Goal: Task Accomplishment & Management: Manage account settings

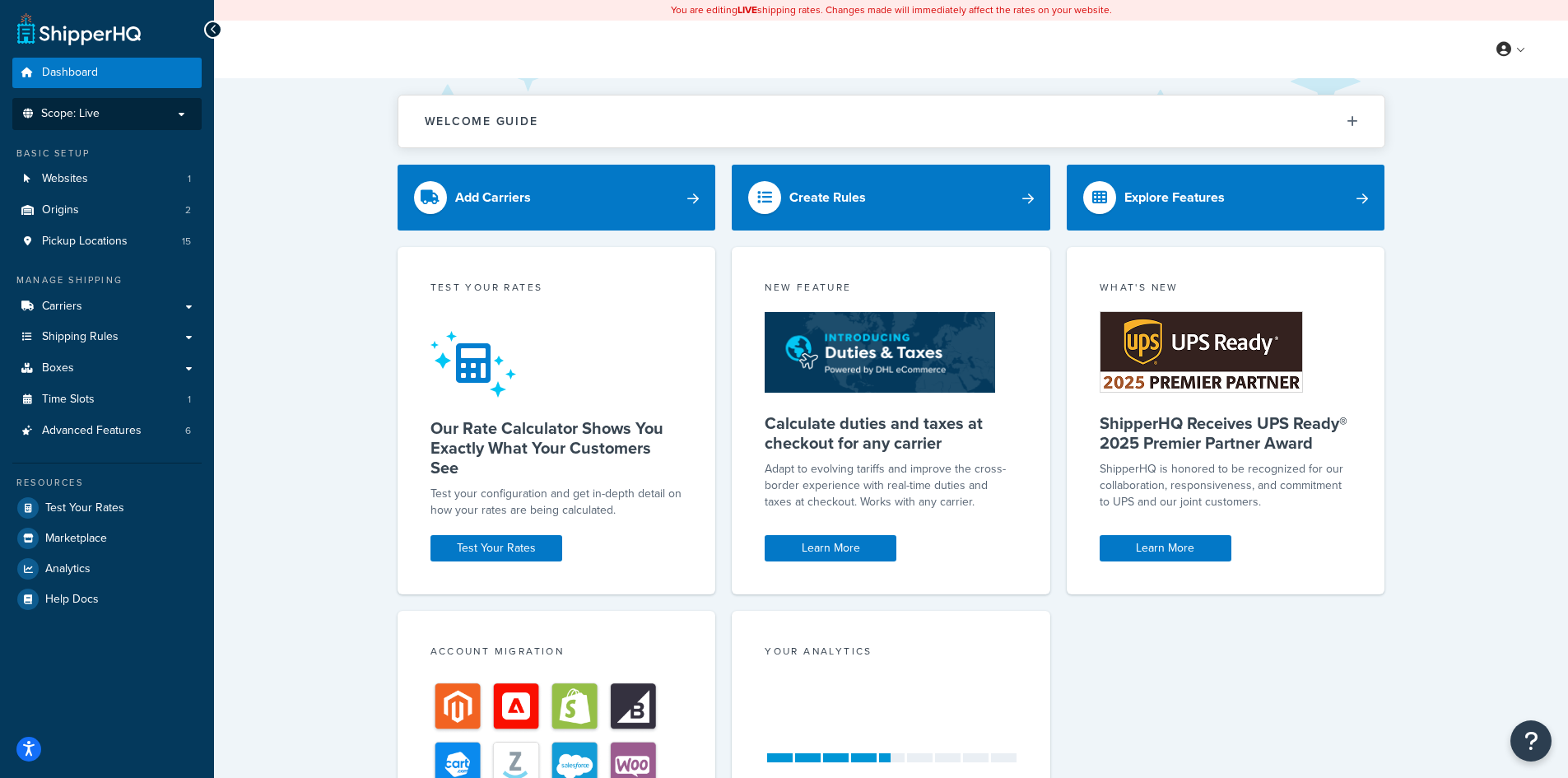
click at [106, 113] on p "Scope: Live" at bounding box center [106, 114] width 175 height 14
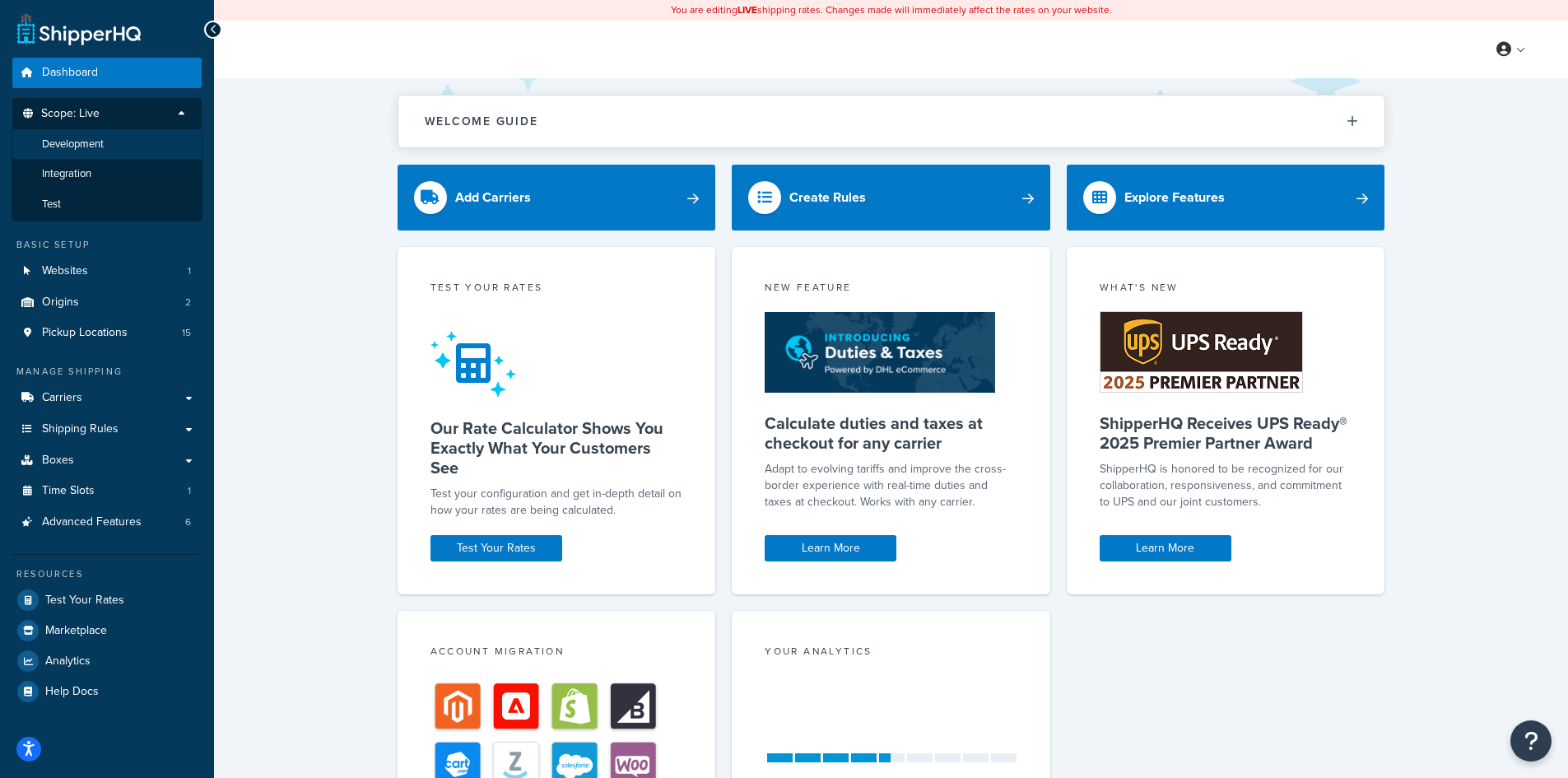
click at [102, 148] on span "Development" at bounding box center [72, 144] width 62 height 14
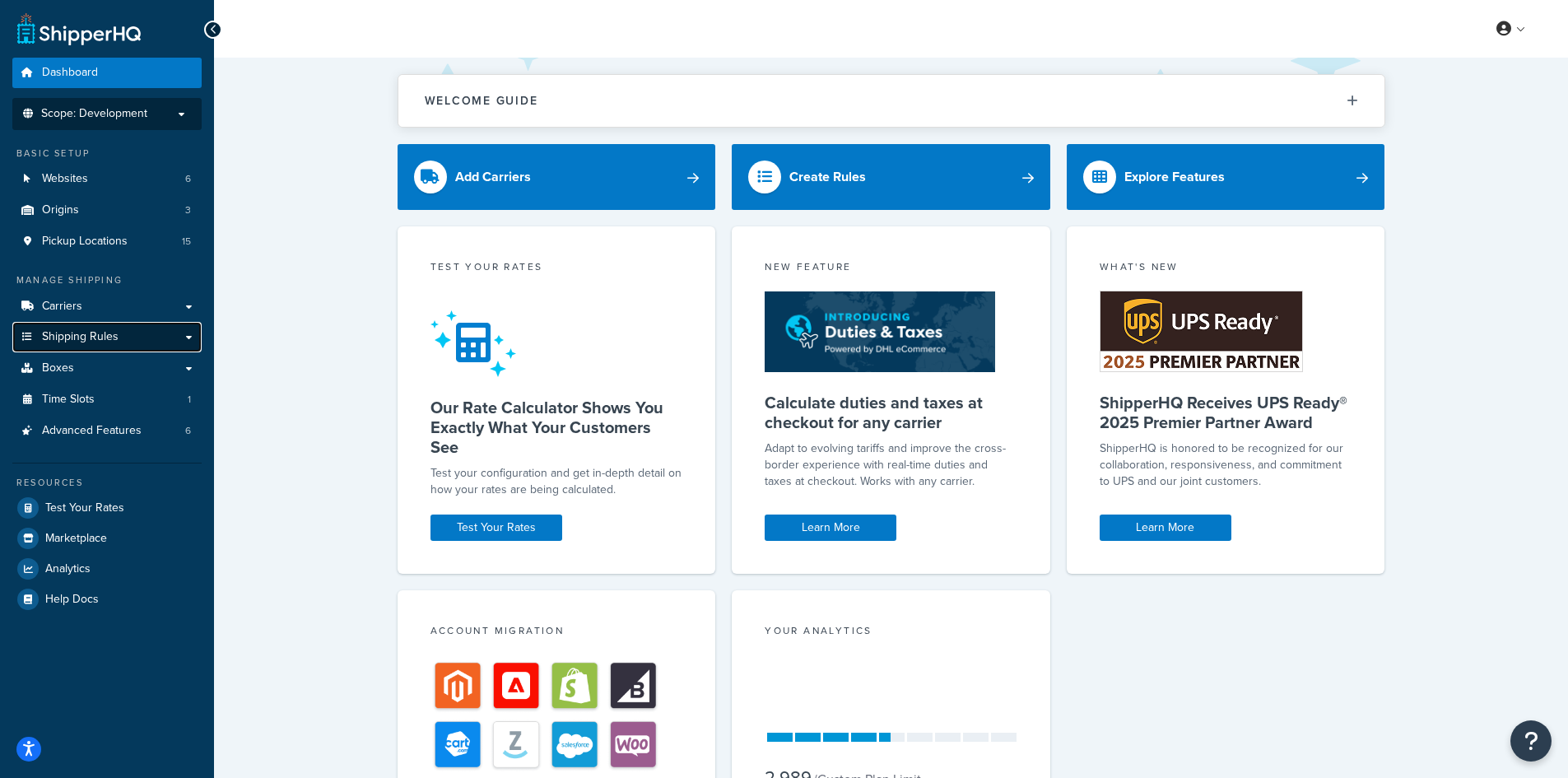
click at [181, 346] on link "Shipping Rules" at bounding box center [106, 336] width 189 height 30
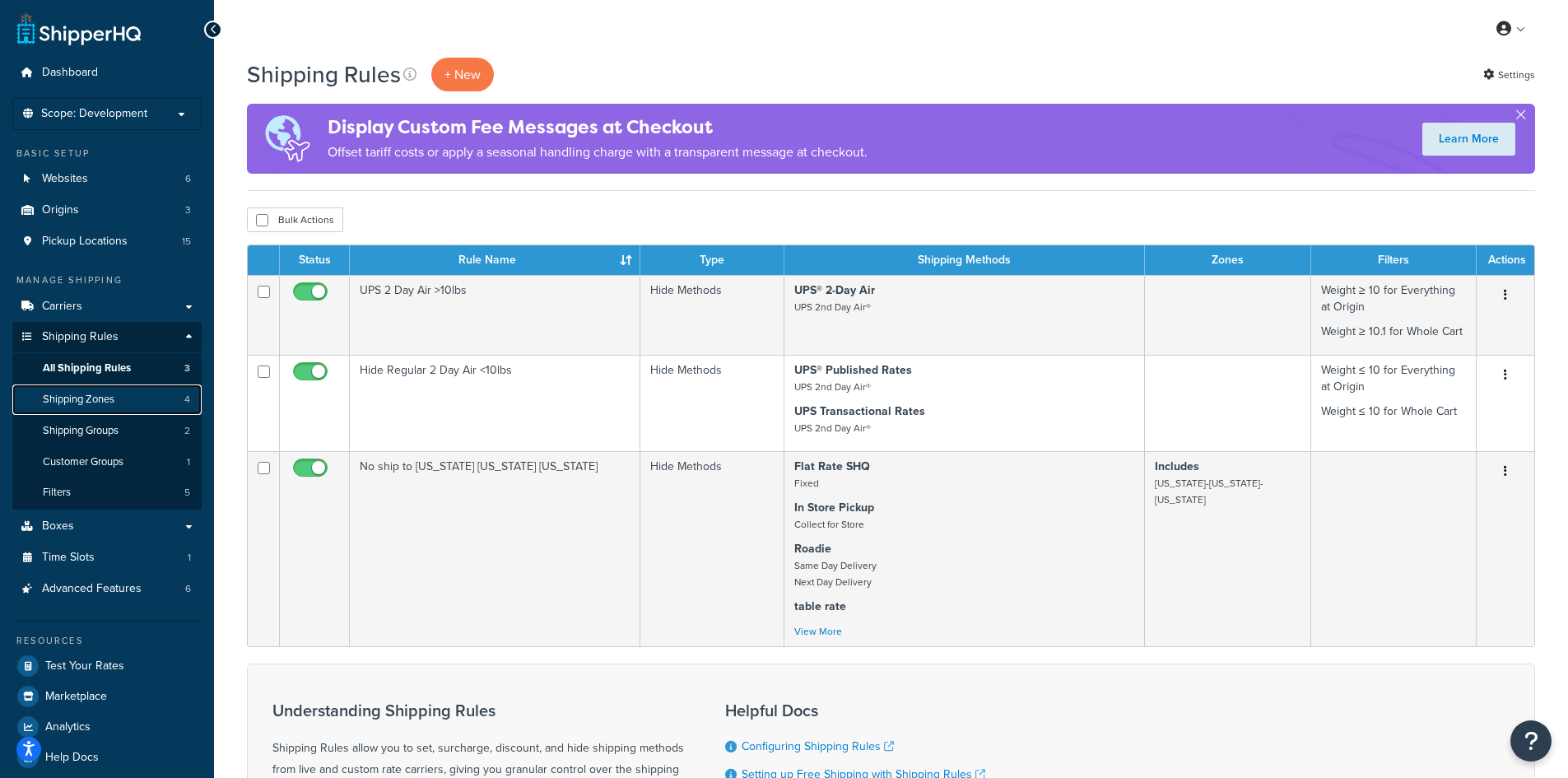
click at [88, 400] on span "Shipping Zones" at bounding box center [79, 399] width 72 height 14
click at [77, 429] on span "Shipping Groups" at bounding box center [80, 431] width 76 height 14
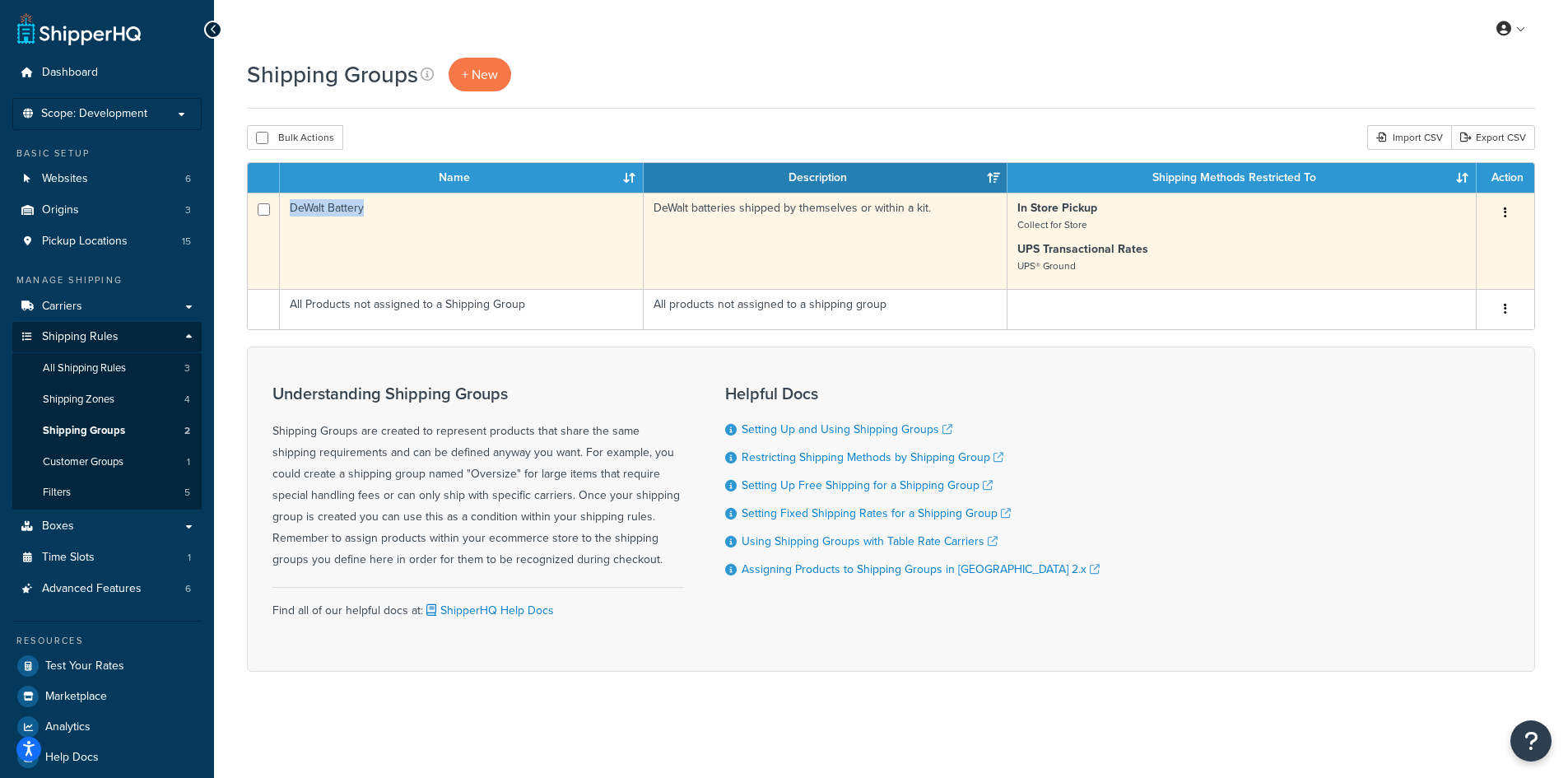
drag, startPoint x: 286, startPoint y: 211, endPoint x: 362, endPoint y: 211, distance: 76.0
click at [366, 207] on td "DeWalt Battery" at bounding box center [462, 240] width 364 height 96
copy td "DeWalt Battery"
click at [342, 210] on td "DeWalt Battery" at bounding box center [462, 240] width 364 height 96
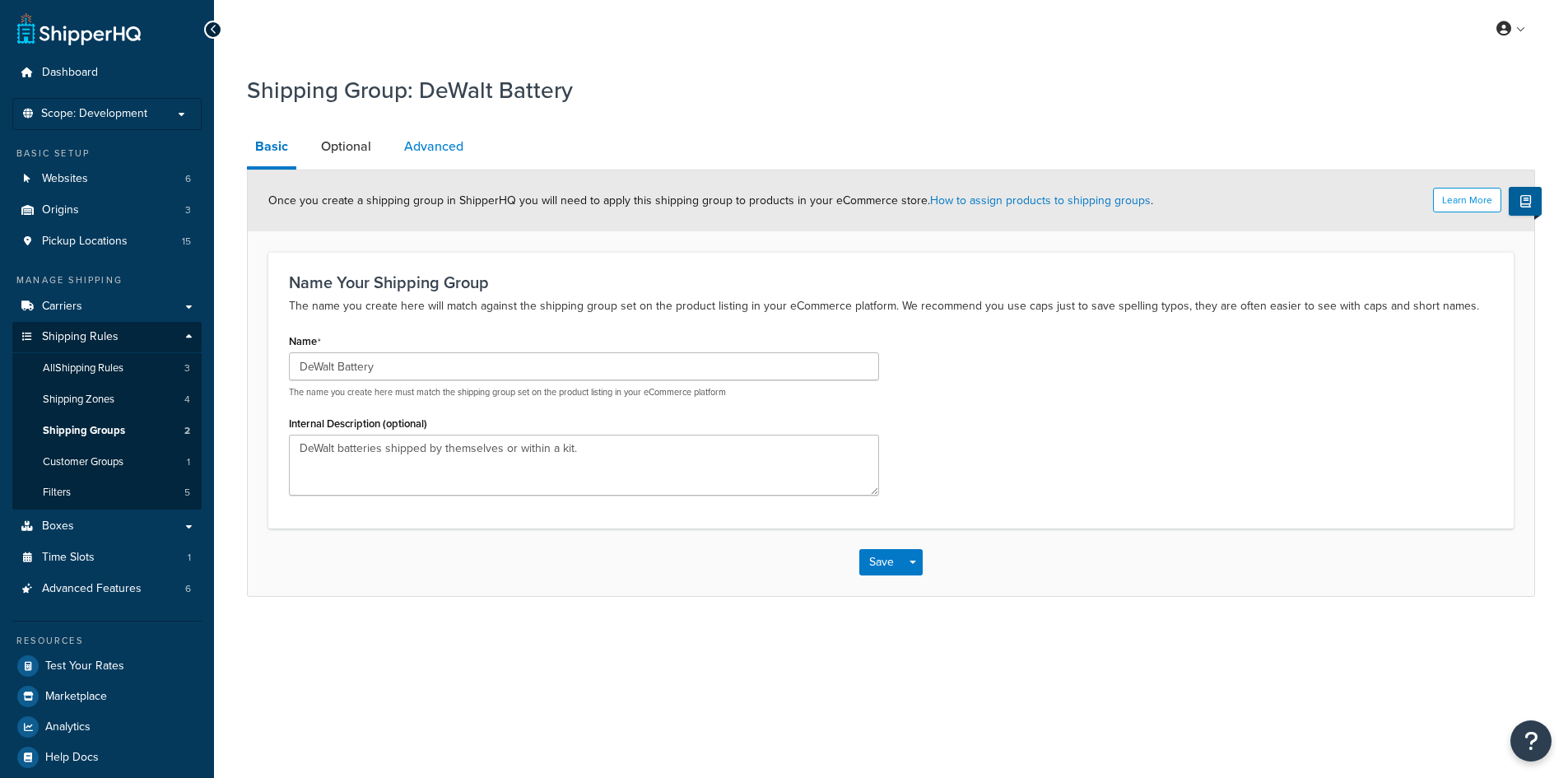
click at [441, 143] on link "Advanced" at bounding box center [434, 146] width 76 height 40
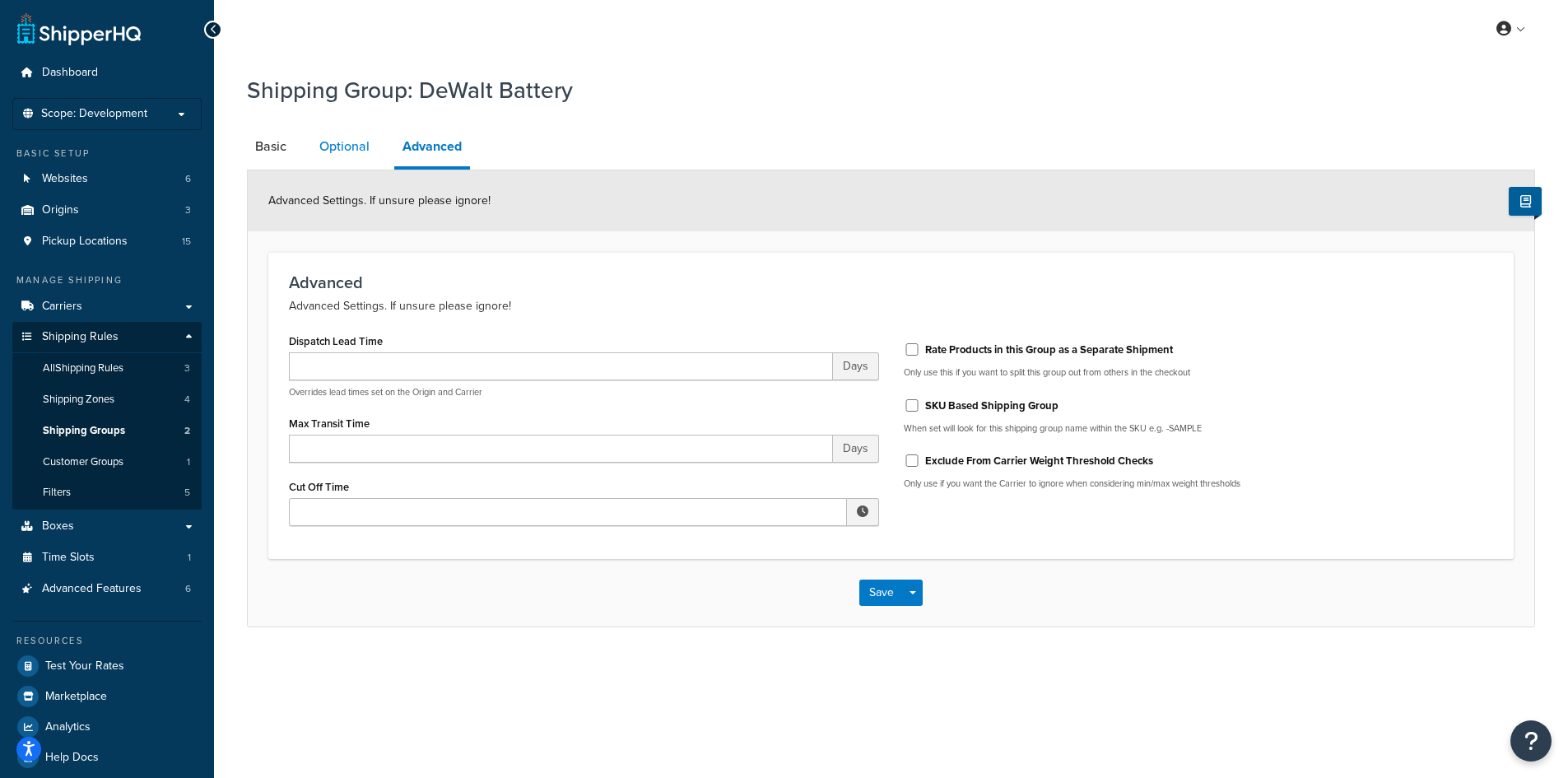
click at [326, 157] on link "Optional" at bounding box center [345, 146] width 67 height 40
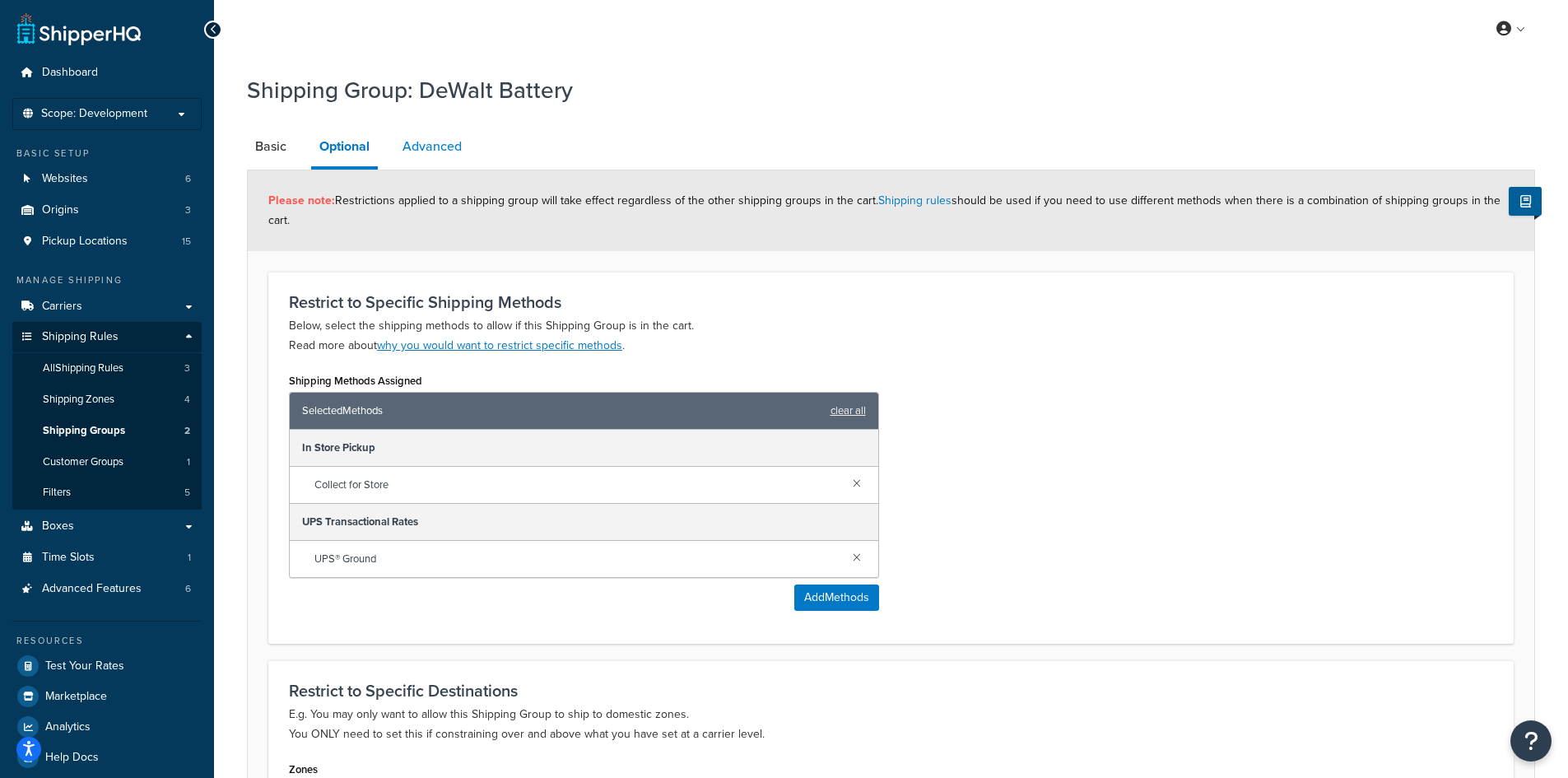
click at [436, 149] on link "Advanced" at bounding box center [432, 146] width 76 height 40
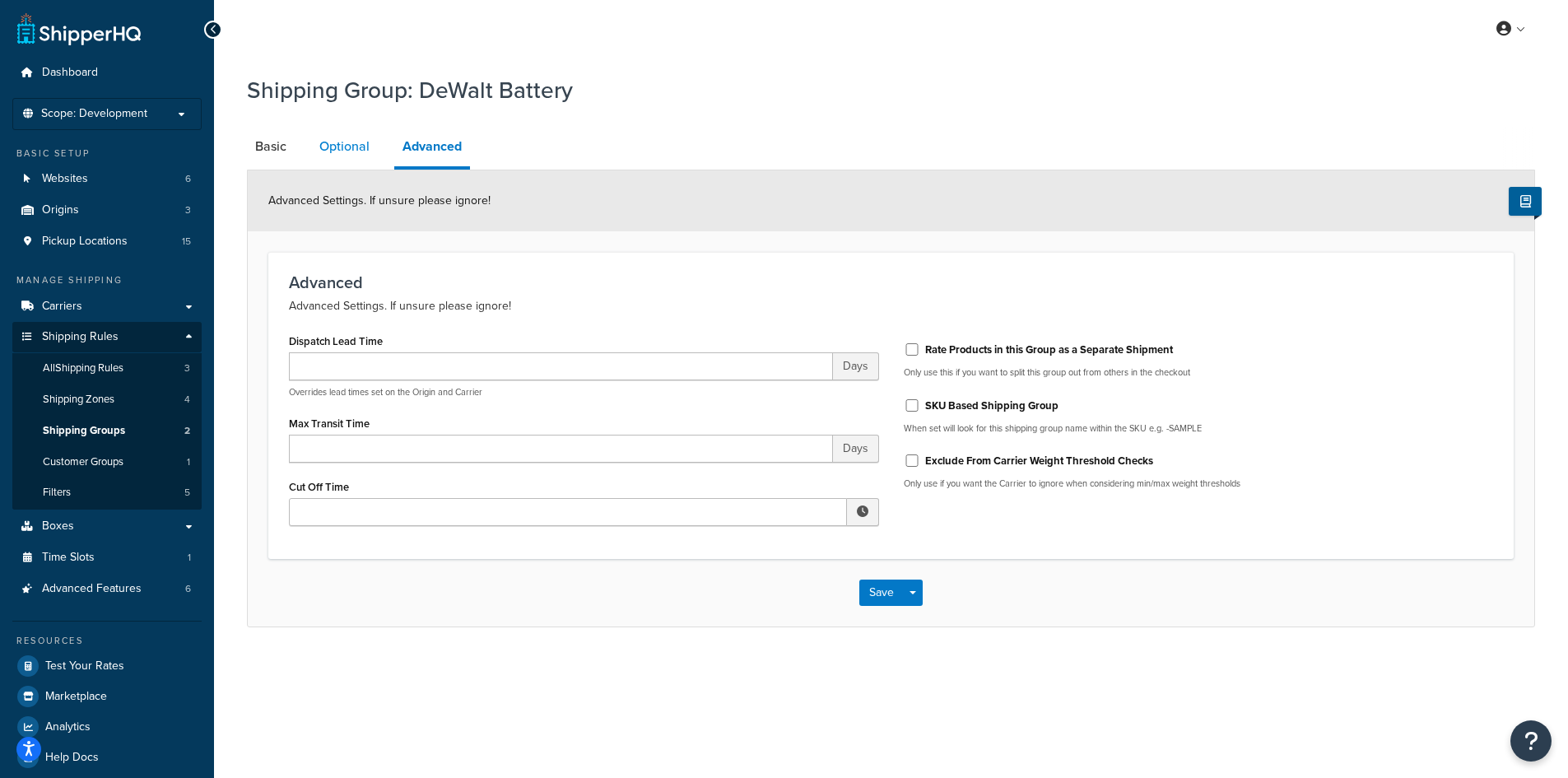
click at [352, 151] on link "Optional" at bounding box center [345, 146] width 67 height 40
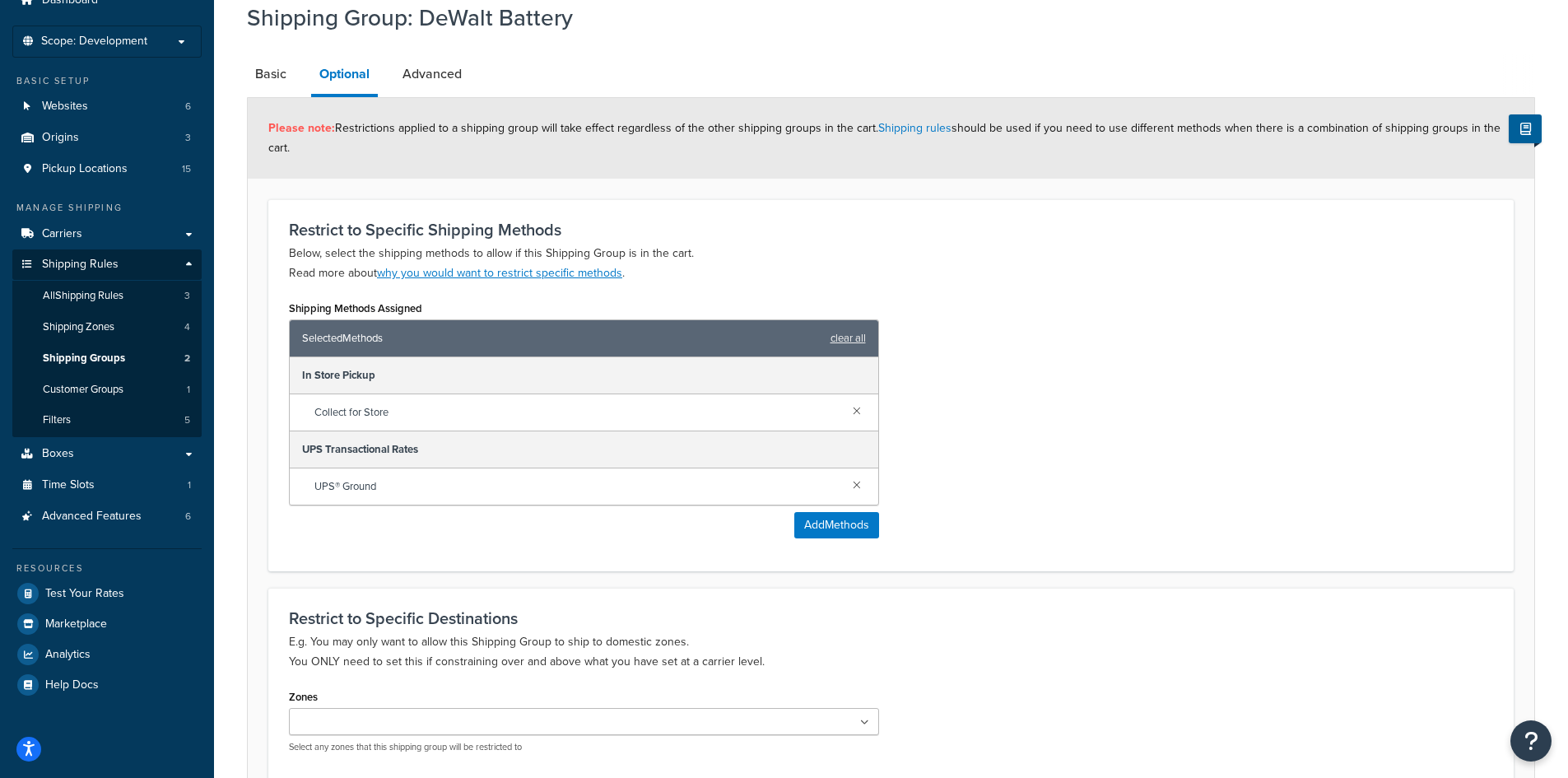
scroll to position [82, 0]
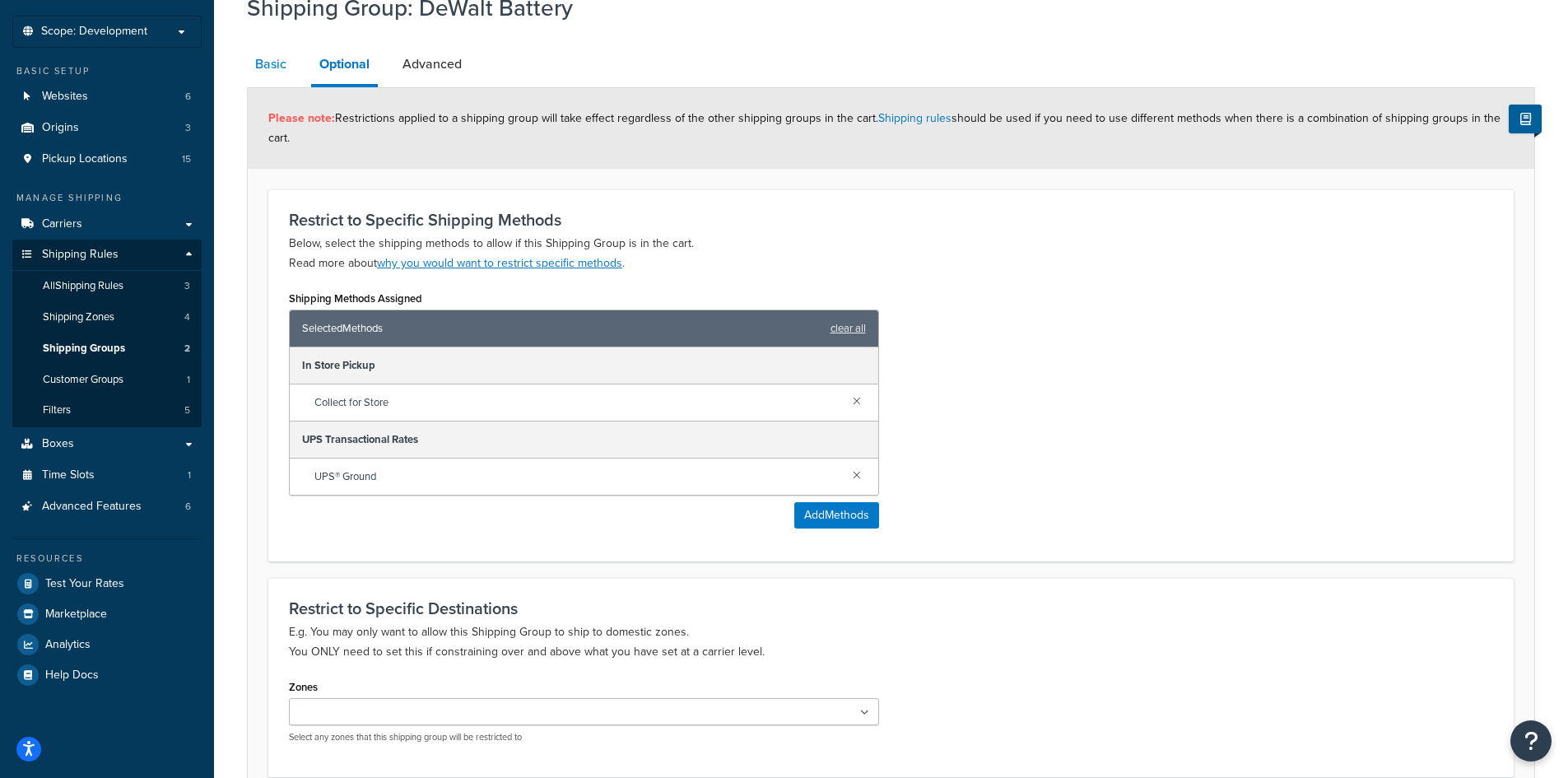
click at [261, 66] on link "Basic" at bounding box center [271, 64] width 48 height 40
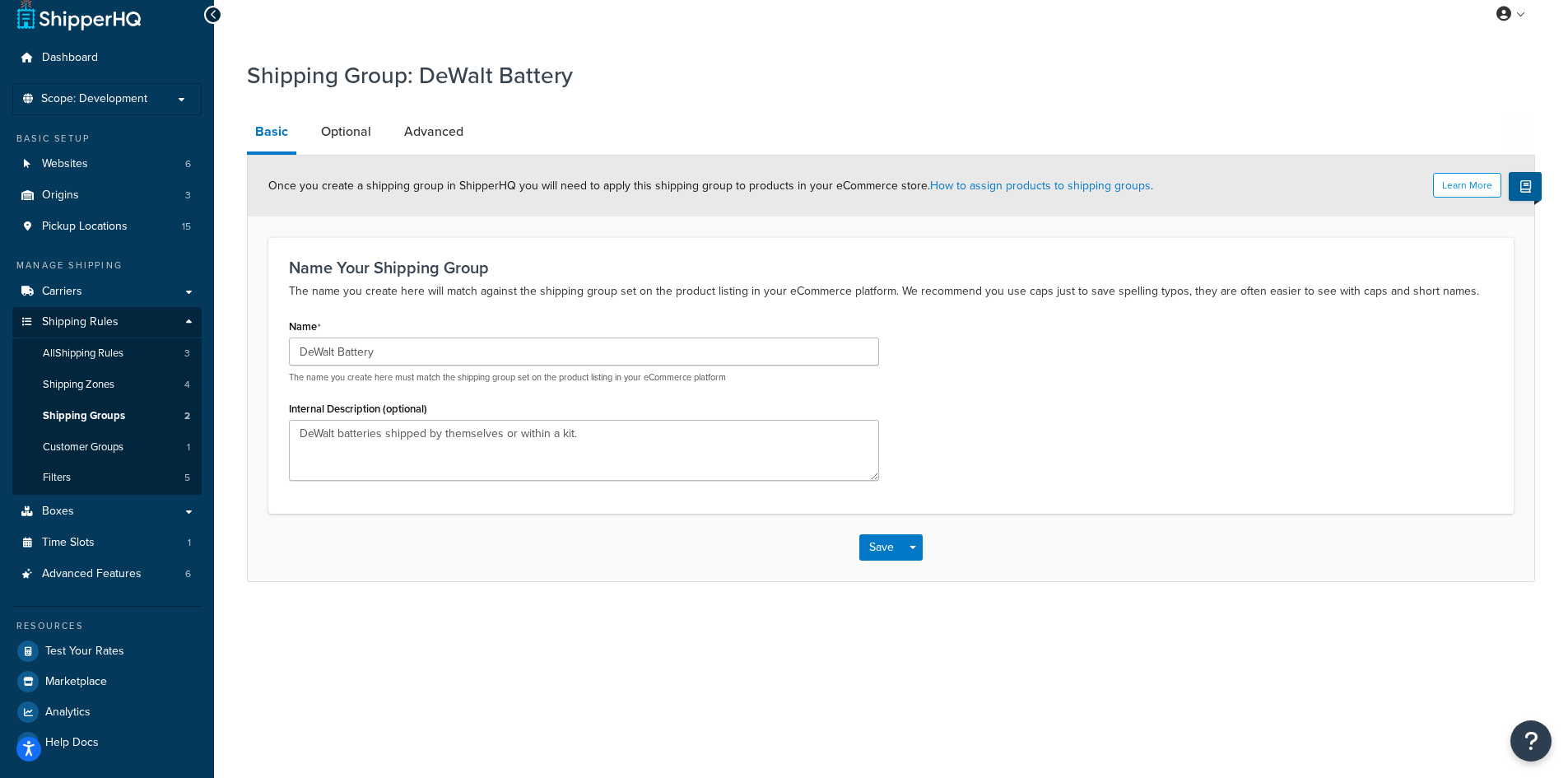
scroll to position [15, 0]
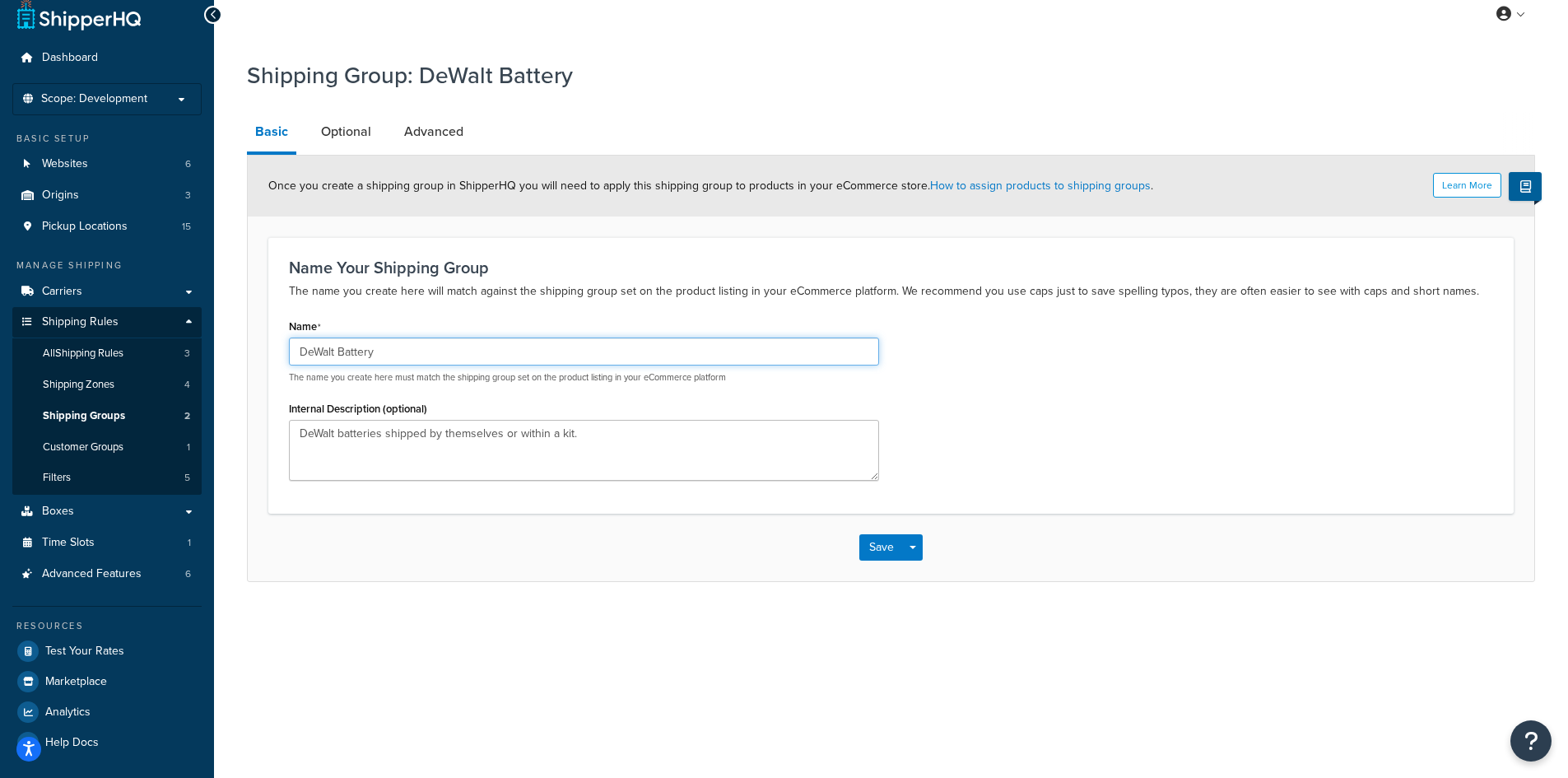
drag, startPoint x: 399, startPoint y: 357, endPoint x: 288, endPoint y: 324, distance: 115.8
click at [226, 357] on div "Shipping Group: DeWalt Battery Basic Optional Advanced Learn More Once you crea…" at bounding box center [892, 336] width 1355 height 572
